Goal: Check status: Check status

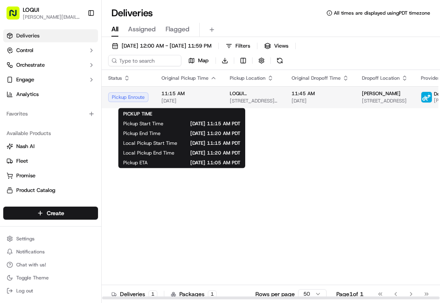
click at [160, 96] on td "11:15 AM [DATE]" at bounding box center [189, 97] width 68 height 22
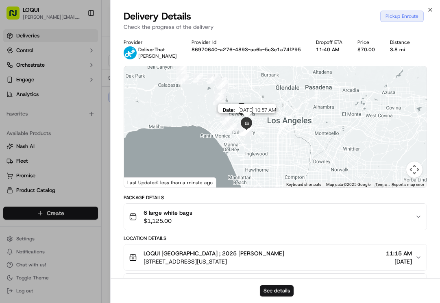
drag, startPoint x: 246, startPoint y: 107, endPoint x: 248, endPoint y: 117, distance: 10.0
click at [276, 128] on div "Date : [DATE] 10:57 AM" at bounding box center [427, 128] width 303 height 0
click at [415, 169] on button "Map camera controls" at bounding box center [415, 170] width 16 height 16
click at [394, 127] on button "Zoom in" at bounding box center [394, 129] width 16 height 16
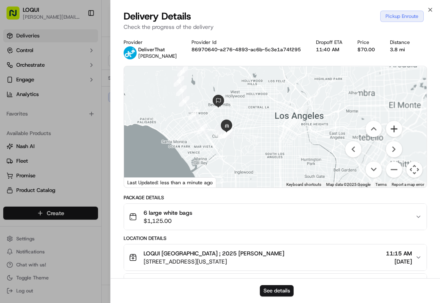
click at [394, 127] on button "Zoom in" at bounding box center [394, 129] width 16 height 16
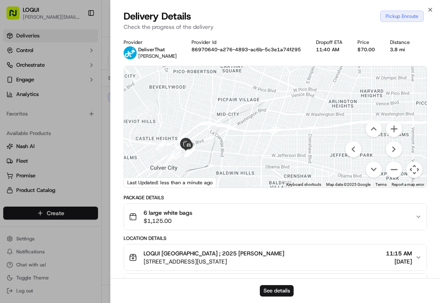
drag, startPoint x: 171, startPoint y: 107, endPoint x: 314, endPoint y: 103, distance: 142.9
click at [314, 103] on div at bounding box center [275, 126] width 303 height 121
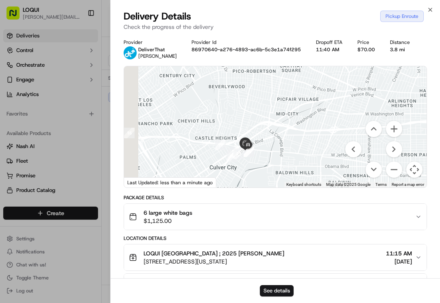
drag, startPoint x: 215, startPoint y: 139, endPoint x: 276, endPoint y: 137, distance: 61.1
click at [276, 137] on div at bounding box center [275, 126] width 303 height 121
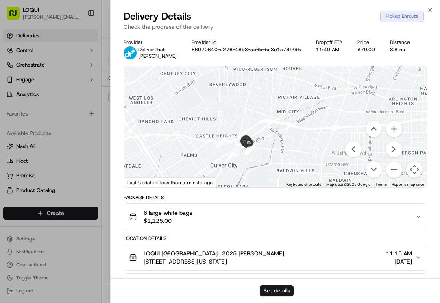
click at [394, 132] on button "Zoom in" at bounding box center [394, 129] width 16 height 16
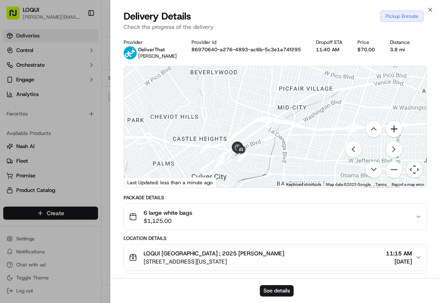
click at [394, 132] on button "Zoom in" at bounding box center [394, 129] width 16 height 16
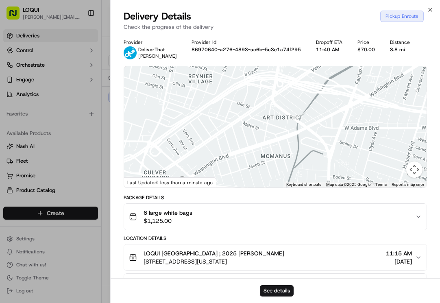
drag, startPoint x: 210, startPoint y: 147, endPoint x: 297, endPoint y: 52, distance: 129.1
click at [297, 52] on div "Provider DeliverThat [PERSON_NAME] Provider Id 86970640-a276-4893-ac6b-5c3e1a74…" at bounding box center [276, 258] width 304 height 439
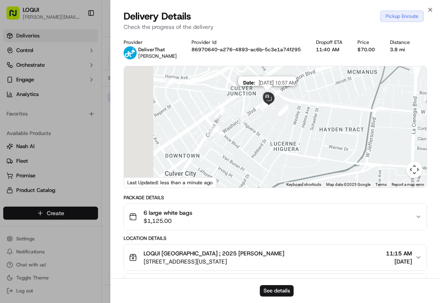
drag, startPoint x: 215, startPoint y: 145, endPoint x: 271, endPoint y: 96, distance: 73.6
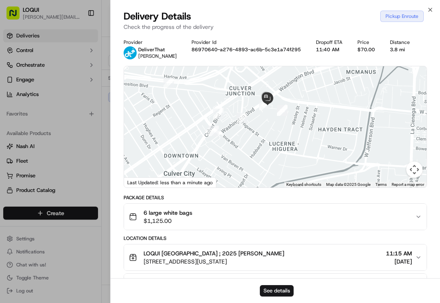
click at [270, 120] on div at bounding box center [275, 126] width 303 height 121
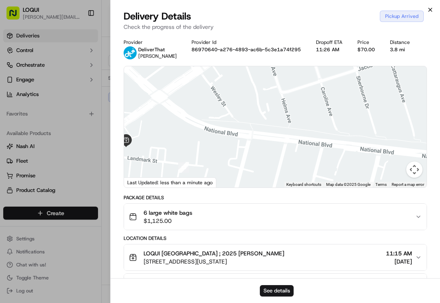
click at [430, 9] on icon "button" at bounding box center [430, 10] width 7 height 7
